Goal: Find specific page/section: Find specific page/section

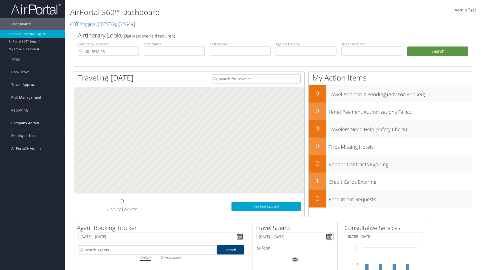
click at [33, 123] on span "Company Admin" at bounding box center [25, 123] width 28 height 13
click at [33, 148] on link "People" at bounding box center [32, 148] width 65 height 8
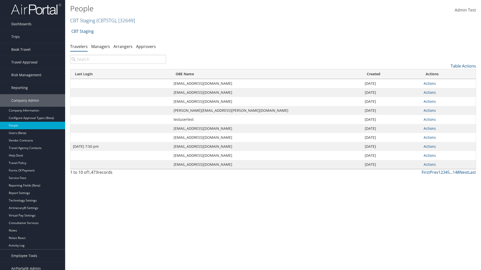
click at [118, 59] on input "search" at bounding box center [118, 59] width 96 height 9
type input "Jan 9, 2024 7:50 pm"
